Goal: Use online tool/utility: Use online tool/utility

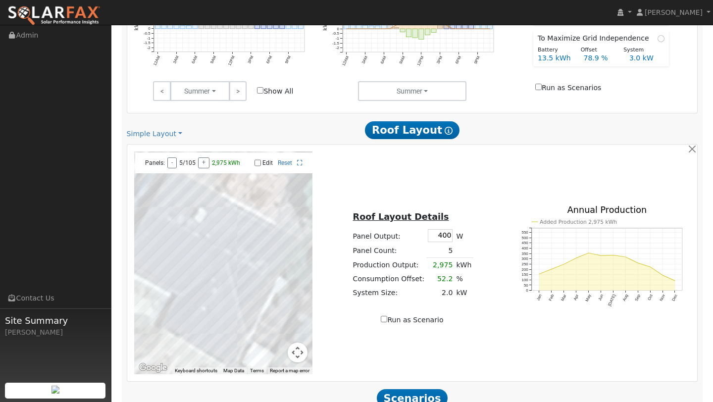
scroll to position [436, 0]
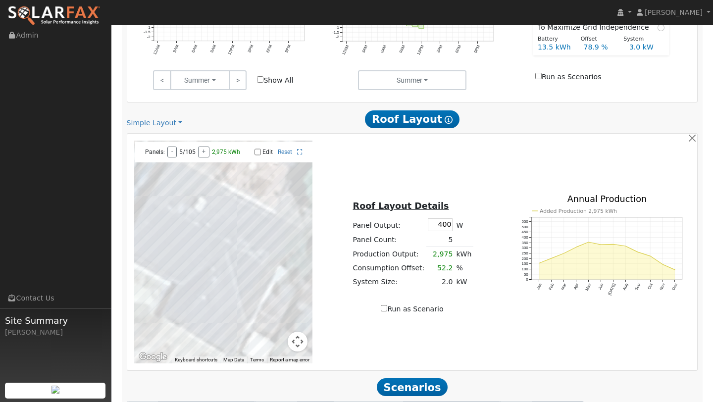
click at [301, 343] on button "Map camera controls" at bounding box center [298, 342] width 20 height 20
click at [283, 336] on div at bounding box center [223, 252] width 179 height 223
click at [281, 341] on button "Zoom out" at bounding box center [273, 342] width 20 height 20
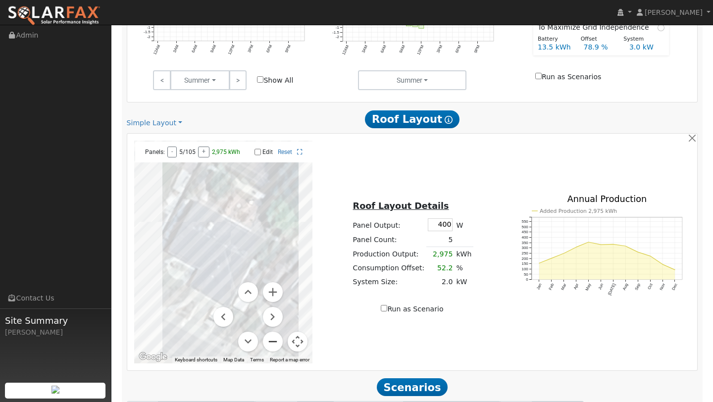
click at [281, 341] on button "Zoom out" at bounding box center [273, 342] width 20 height 20
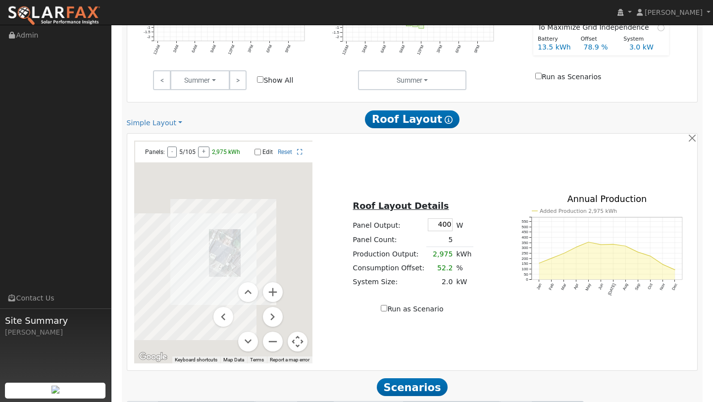
click at [296, 347] on button "Map camera controls" at bounding box center [298, 342] width 20 height 20
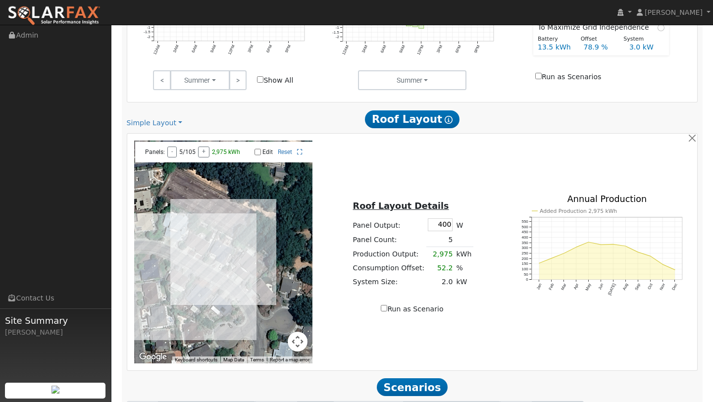
scroll to position [525, 0]
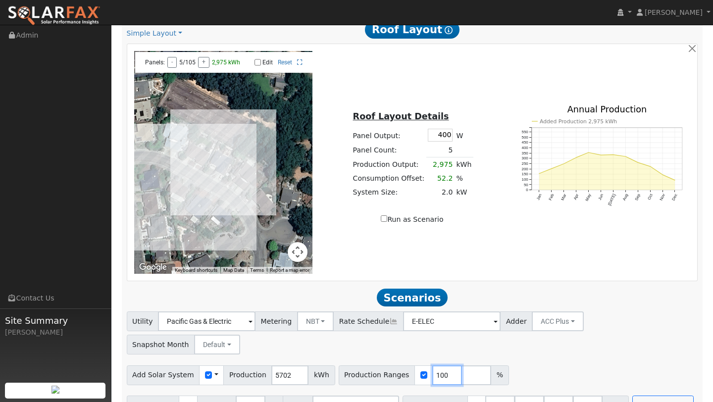
click at [436, 365] on input "100" at bounding box center [447, 375] width 30 height 20
type input "127"
click at [469, 285] on div "Scenario Report Powered by SolarFax ® Energy Consumption Overview Show Help Thi…" at bounding box center [412, 19] width 581 height 802
click at [522, 396] on input "27" at bounding box center [529, 406] width 30 height 20
click at [550, 396] on input "40.5" at bounding box center [559, 406] width 30 height 20
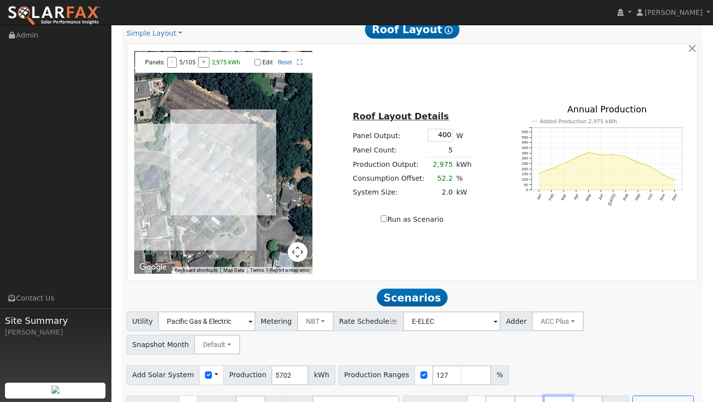
click at [552, 396] on input "40.5" at bounding box center [559, 406] width 30 height 20
type input "4"
click at [564, 361] on div "Add Solar System Use CSV Data Production 5702 kWh Production Ranges 127 %" at bounding box center [412, 372] width 575 height 23
click at [605, 396] on button "Run Scenarios" at bounding box center [633, 406] width 61 height 20
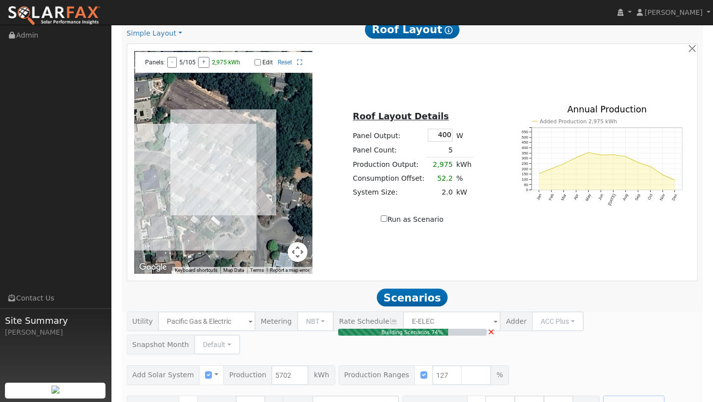
type input "4.8"
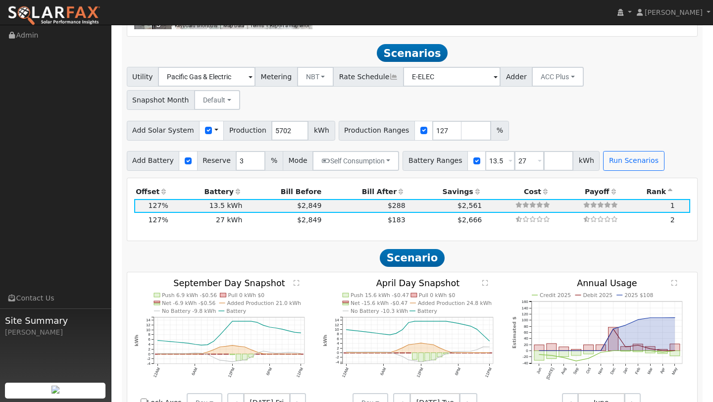
scroll to position [784, 0]
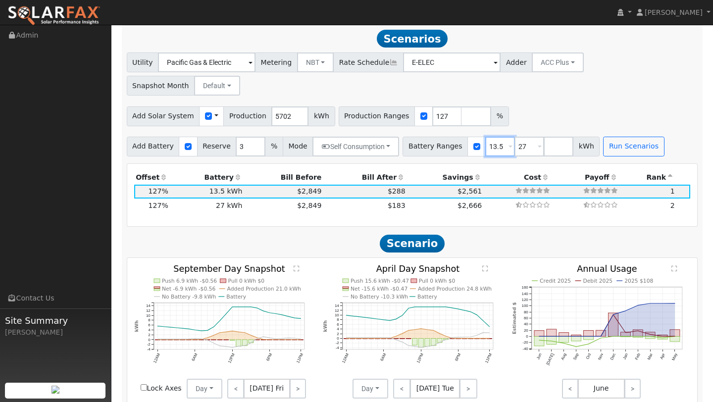
click at [496, 137] on input "13.5" at bounding box center [500, 147] width 30 height 20
type input "27"
type input "2"
type input "8"
click at [523, 137] on input "number" at bounding box center [529, 147] width 30 height 20
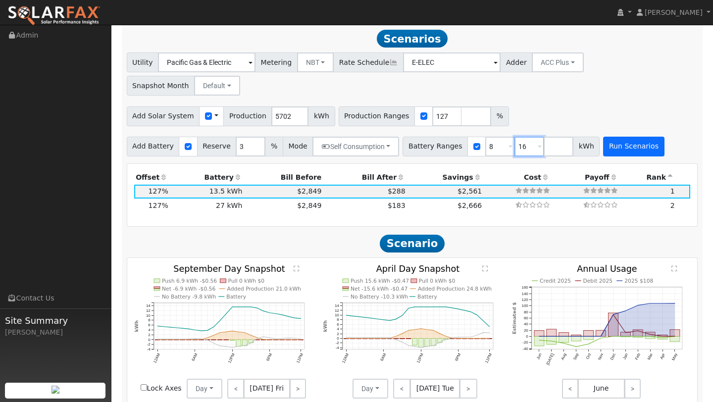
type input "16"
click at [618, 137] on button "Run Scenarios" at bounding box center [633, 147] width 61 height 20
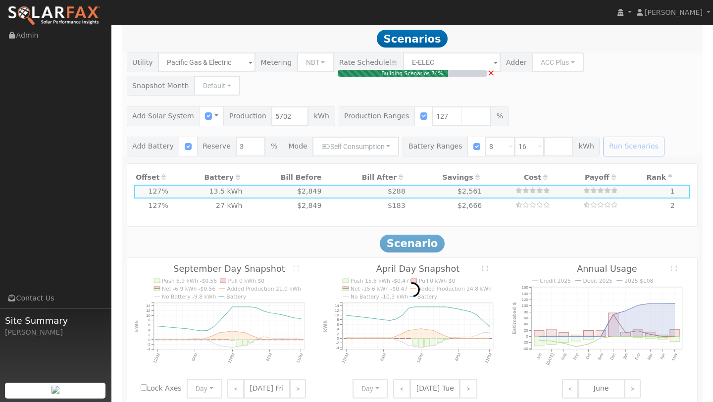
type input "$9,600"
type input "$7,949"
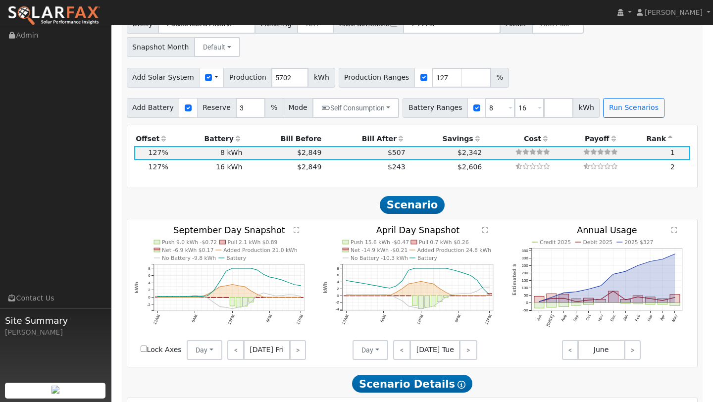
scroll to position [857, 0]
